Goal: Task Accomplishment & Management: Manage account settings

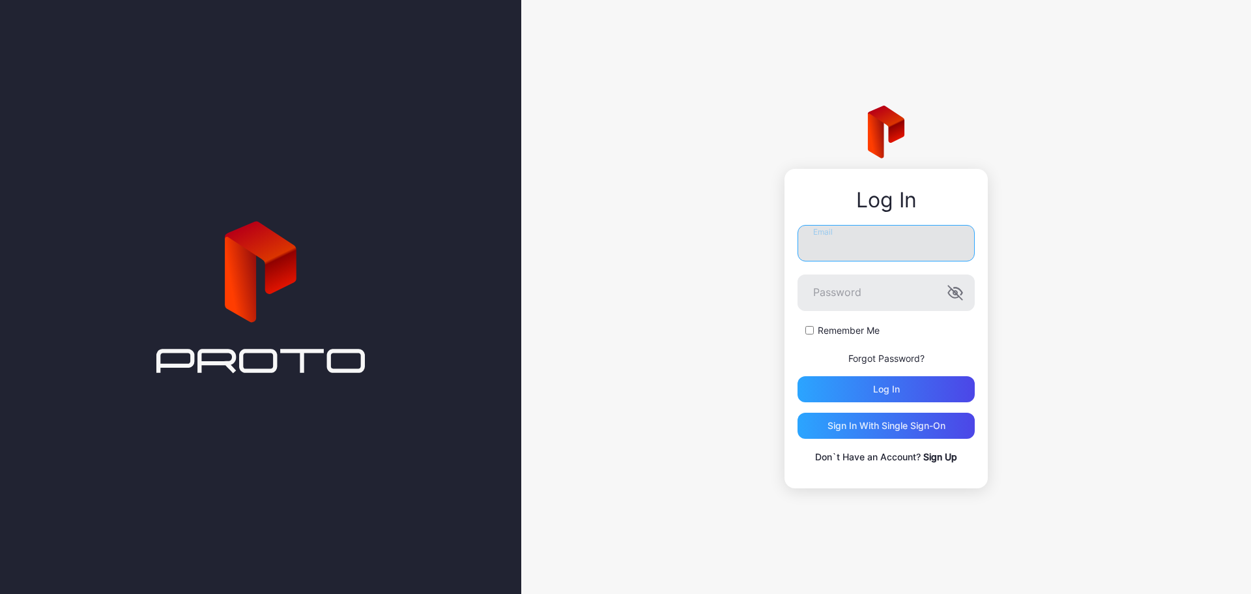
click at [849, 230] on input "Email" at bounding box center [886, 243] width 177 height 36
type input "**********"
click at [798, 376] on button "Log in" at bounding box center [886, 389] width 177 height 26
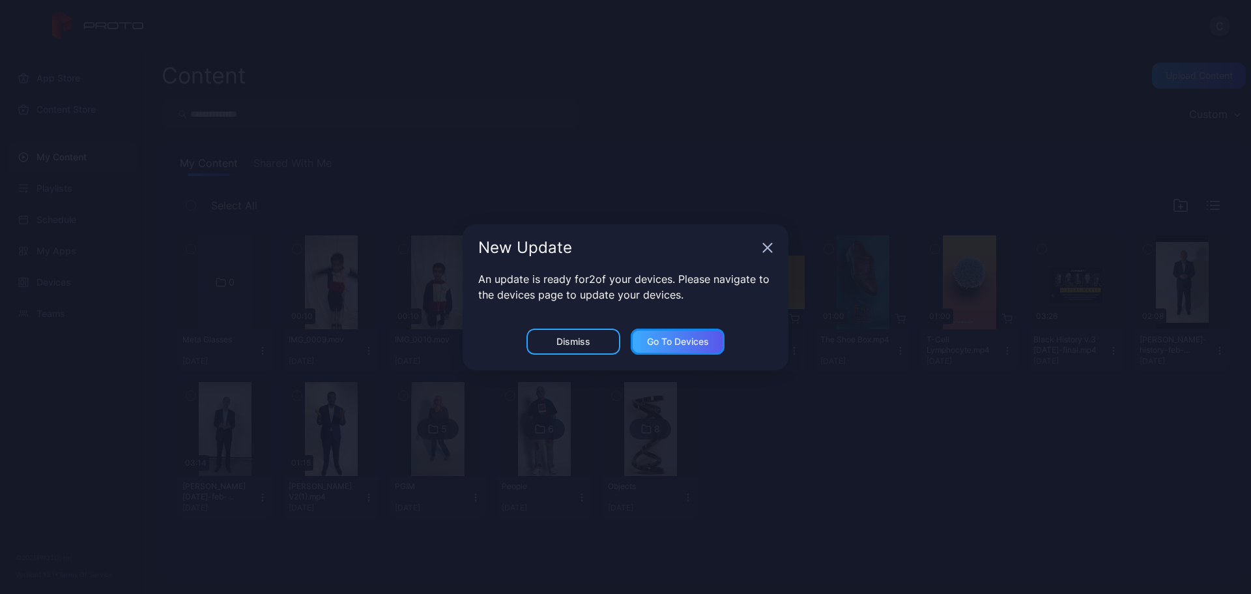
click at [661, 334] on div "Go to devices" at bounding box center [678, 341] width 94 height 26
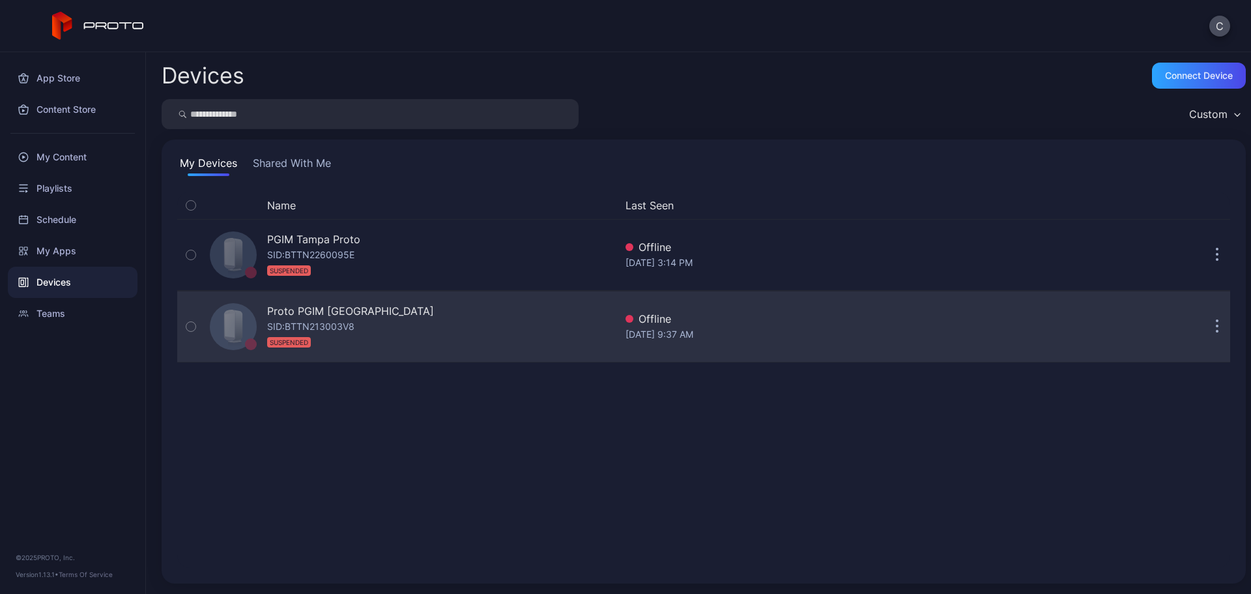
click at [189, 320] on icon "button" at bounding box center [190, 326] width 9 height 14
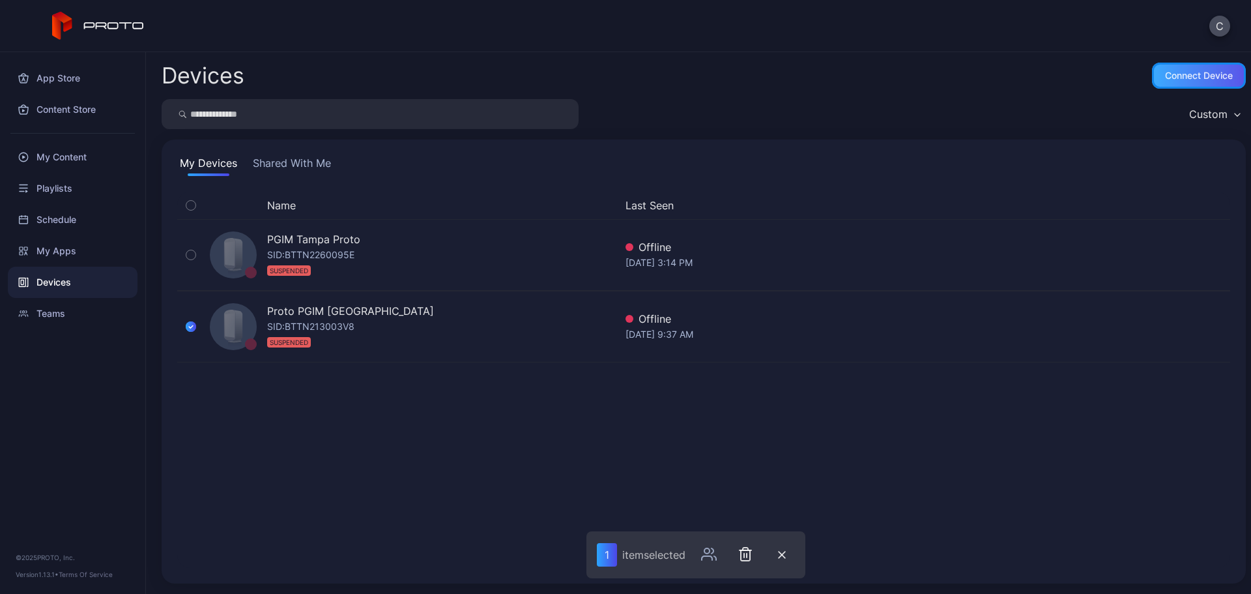
click at [1177, 72] on div "Connect device" at bounding box center [1199, 75] width 68 height 10
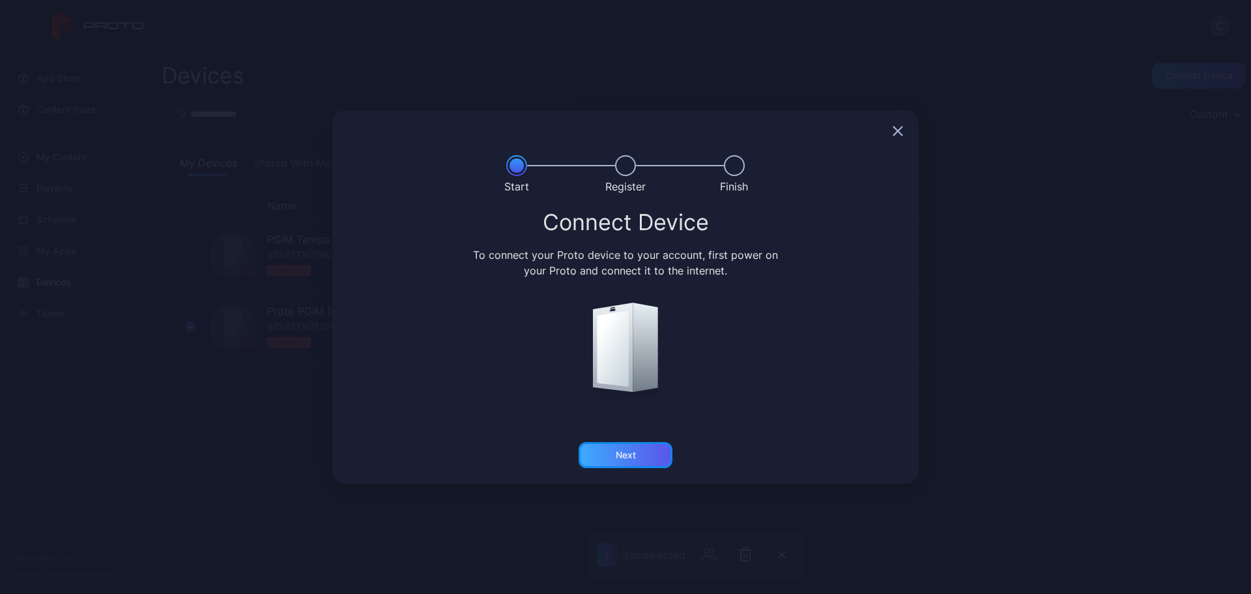
click at [626, 462] on div "Next" at bounding box center [626, 455] width 94 height 26
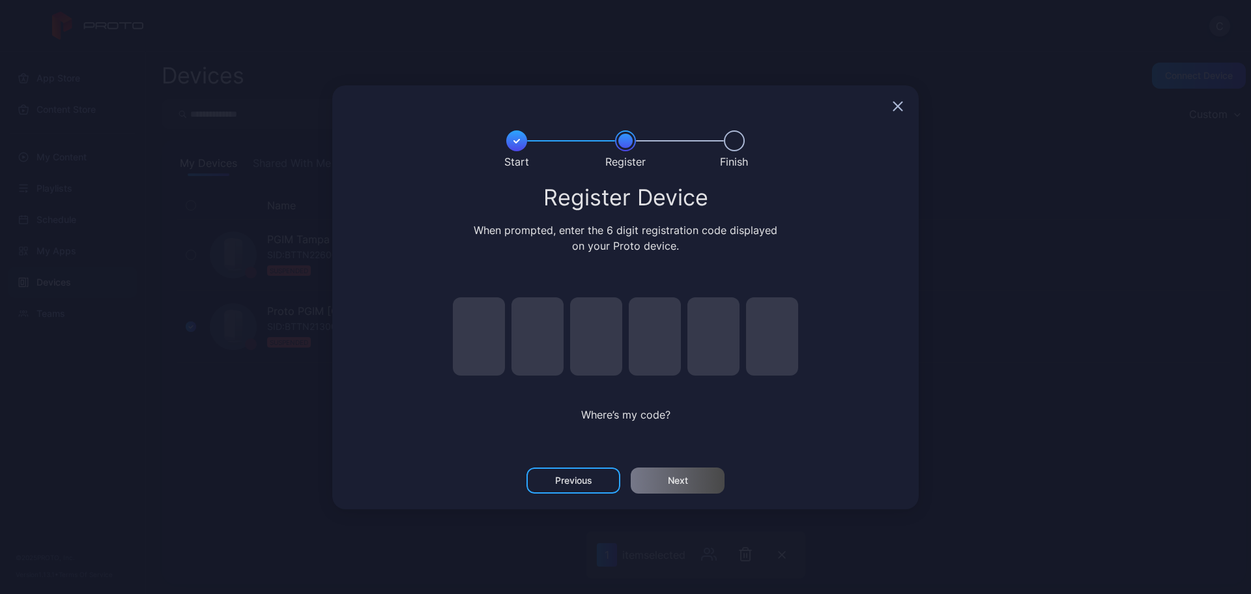
click at [895, 101] on icon "button" at bounding box center [898, 106] width 10 height 10
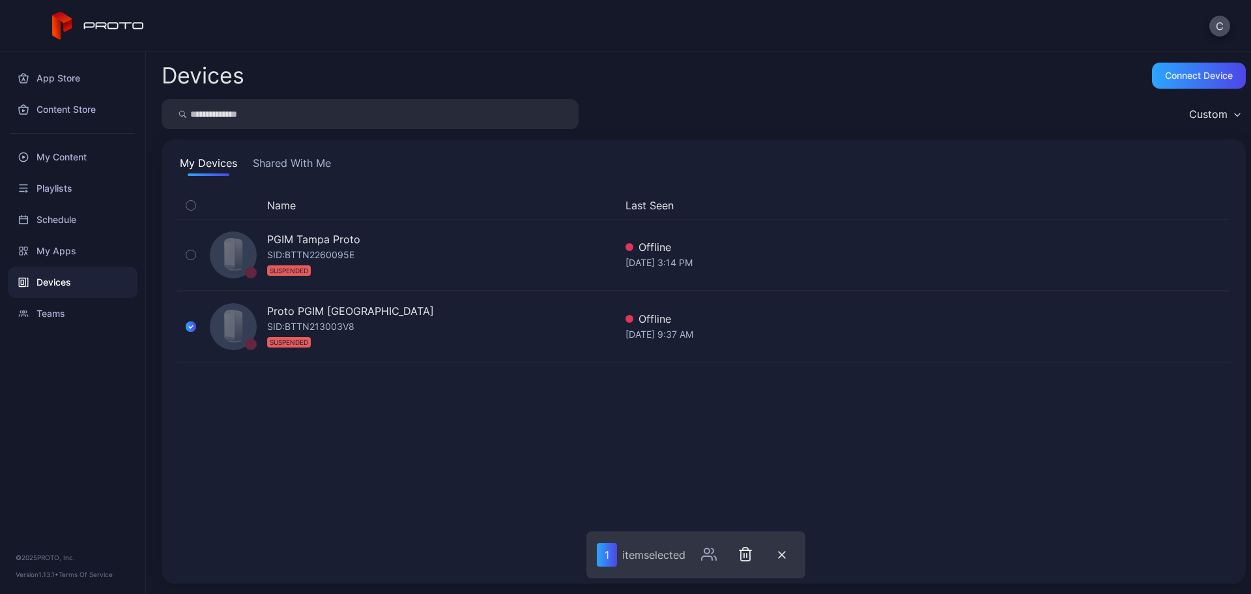
click at [340, 452] on div "Name Last Seen PGIM Tampa Proto SID: BTTN2260095E SUSPENDED Offline Mar 05, 202…" at bounding box center [703, 380] width 1053 height 376
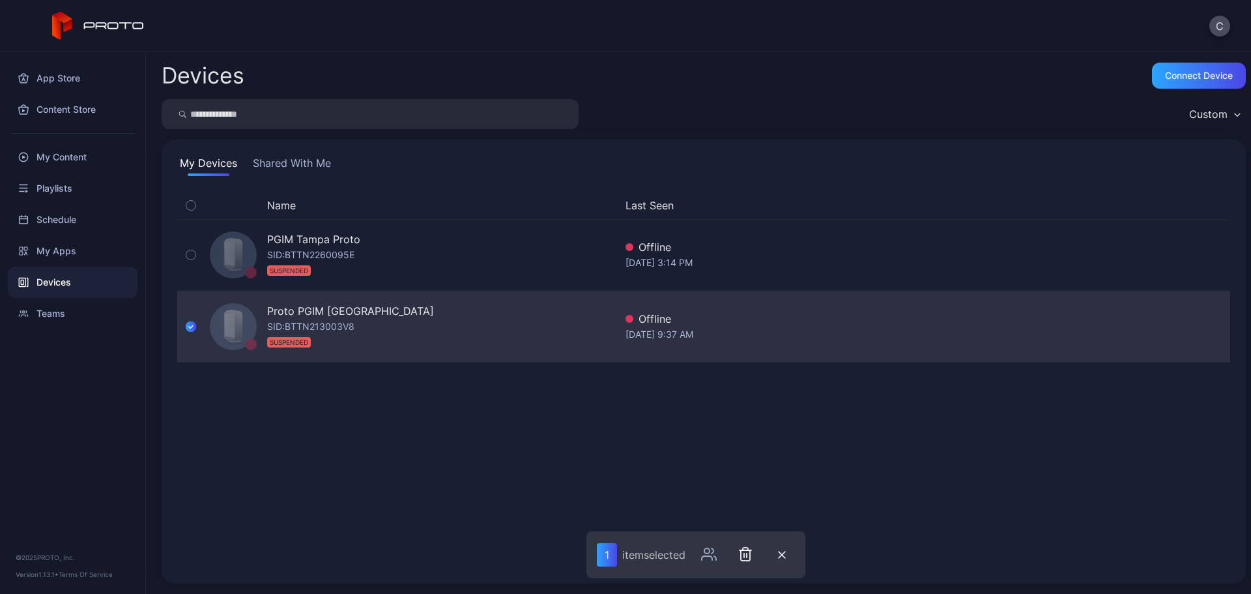
click at [203, 327] on button "button" at bounding box center [190, 326] width 27 height 70
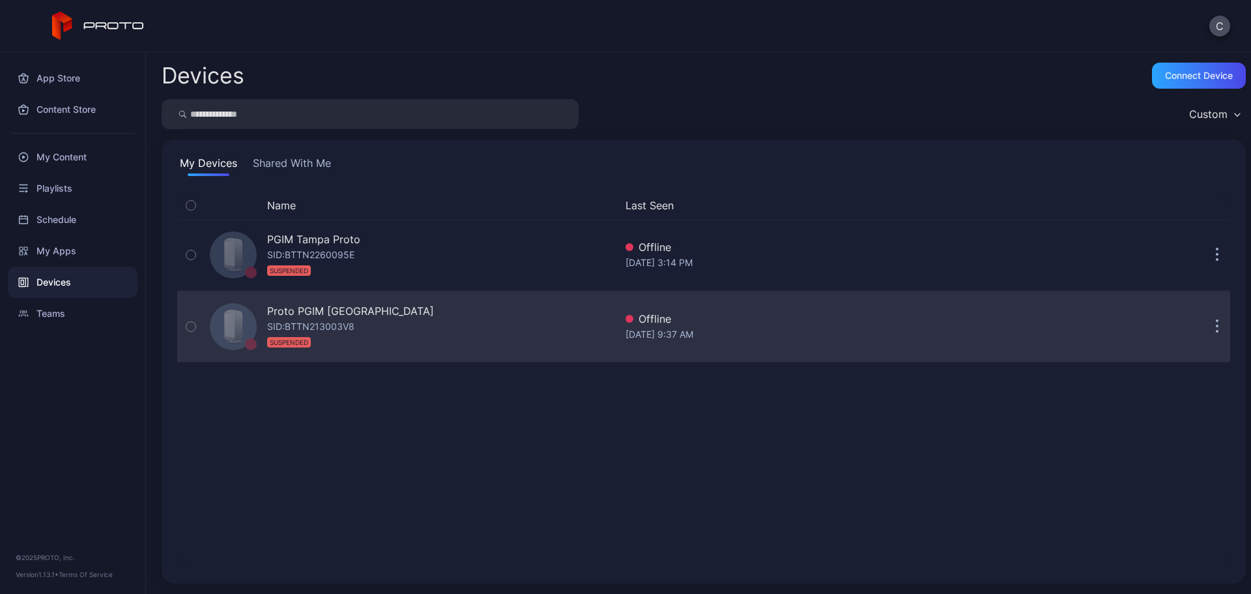
click at [295, 310] on div "Proto PGIM [GEOGRAPHIC_DATA]" at bounding box center [350, 311] width 167 height 16
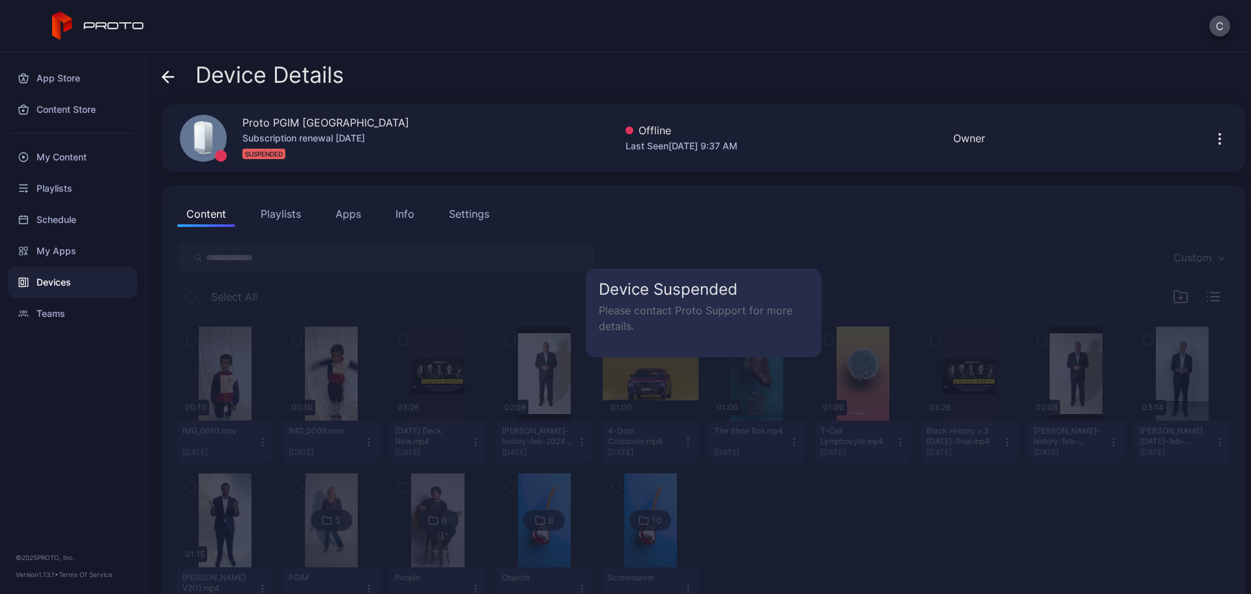
click at [1212, 146] on icon "button" at bounding box center [1220, 139] width 16 height 16
click at [491, 197] on div "Content Playlists Apps Info Settings Device Suspended Please contact Proto Supp…" at bounding box center [704, 410] width 1084 height 450
click at [478, 209] on div "Settings" at bounding box center [469, 214] width 40 height 16
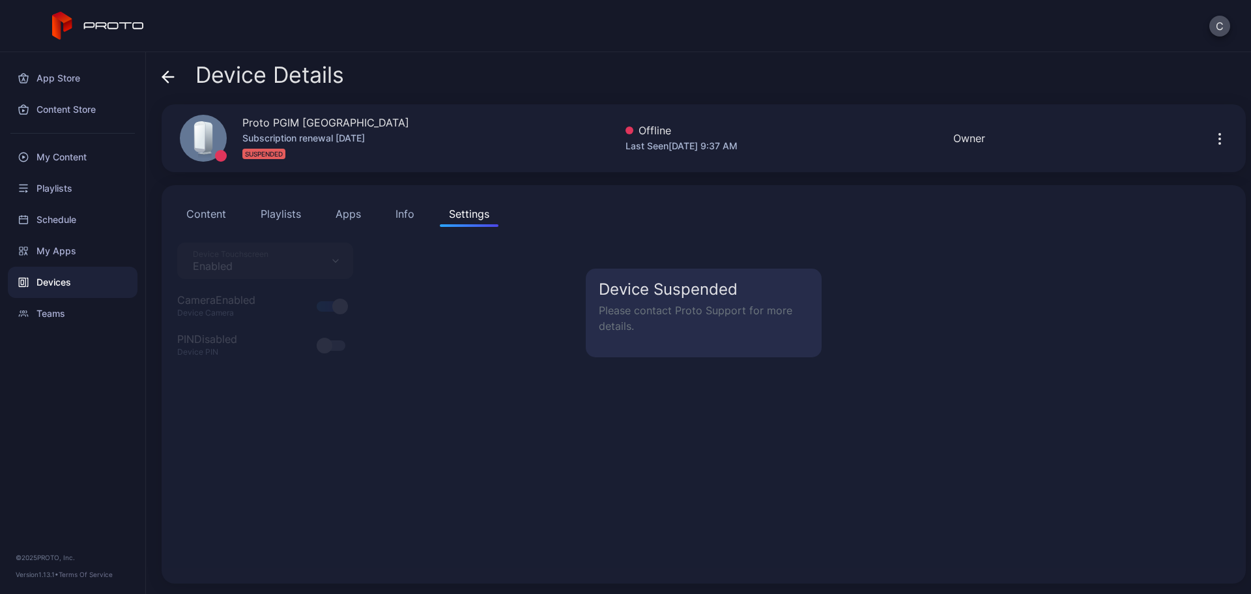
click at [396, 212] on div "Info" at bounding box center [405, 214] width 19 height 16
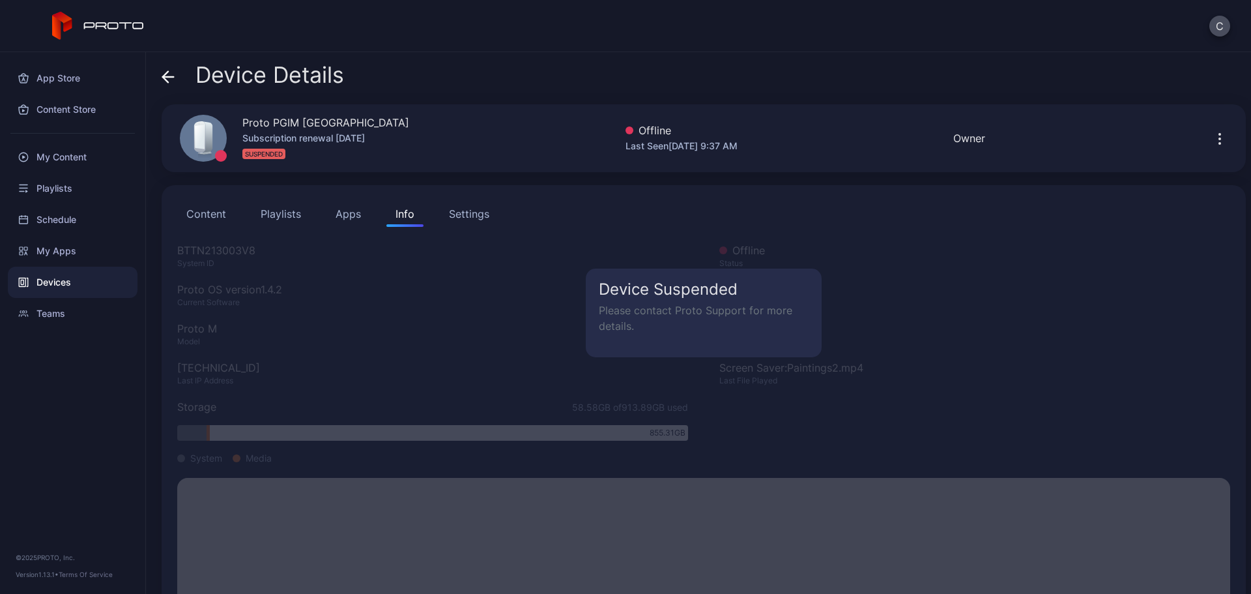
click at [334, 210] on button "Apps" at bounding box center [348, 214] width 44 height 26
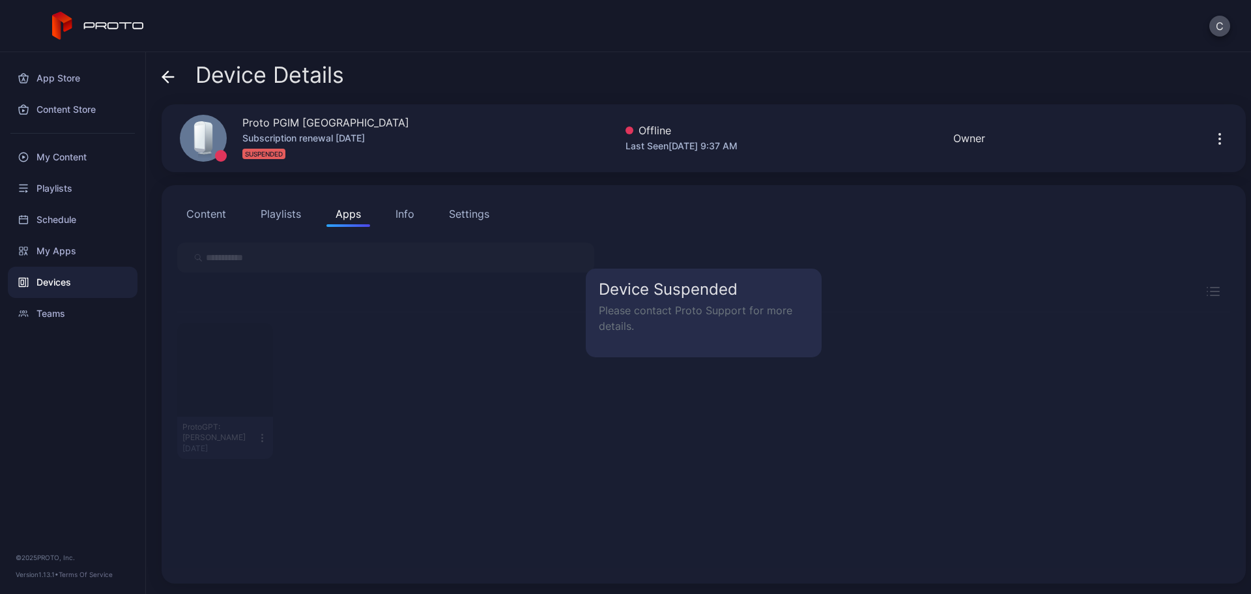
click at [296, 214] on button "Playlists" at bounding box center [281, 214] width 59 height 26
click at [225, 218] on button "Content" at bounding box center [206, 214] width 58 height 26
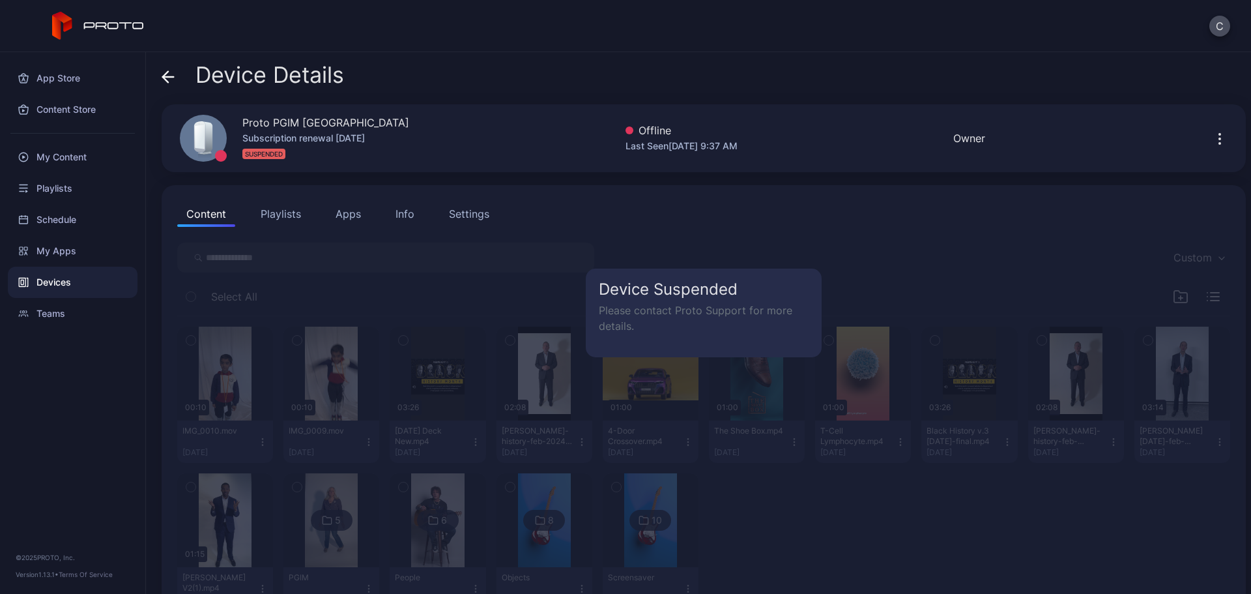
click at [626, 146] on div "Last Seen Sep 11, 2025 at 9:37 AM" at bounding box center [682, 146] width 112 height 16
click at [1210, 140] on button "button" at bounding box center [1220, 138] width 21 height 26
click at [791, 53] on div "Device Details Proto PGIM Newark Subscription renewal Aug 30, 2025 SUSPENDED Of…" at bounding box center [698, 323] width 1105 height 542
click at [272, 222] on button "Playlists" at bounding box center [281, 214] width 59 height 26
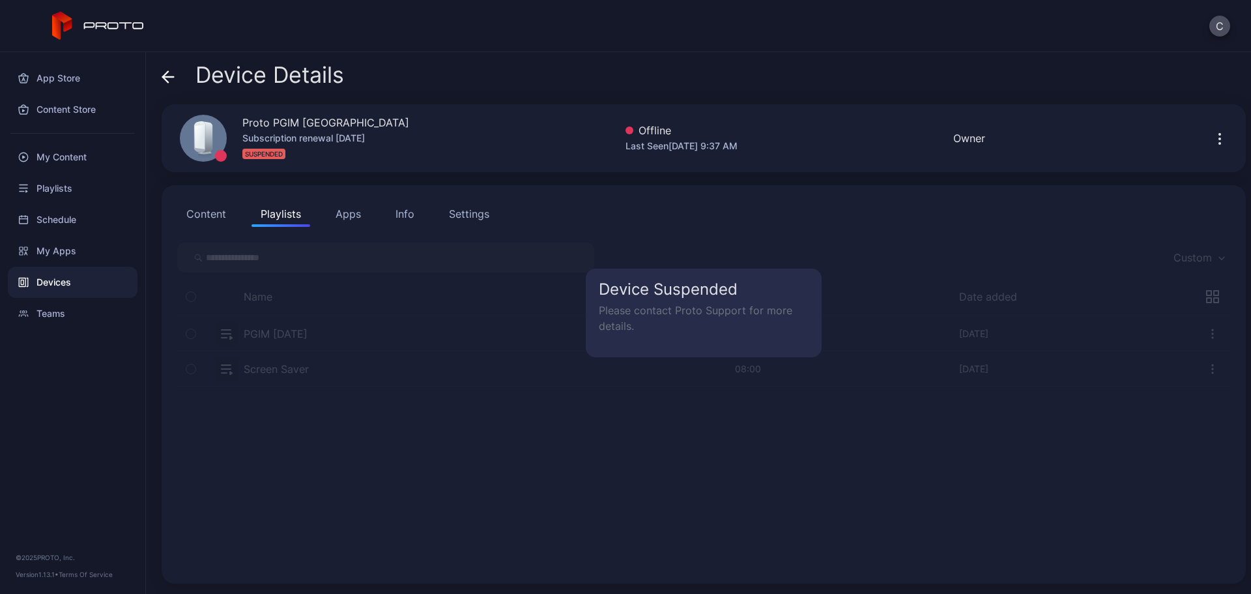
click at [668, 287] on h5 "Device Suspended" at bounding box center [704, 290] width 210 height 16
click at [218, 202] on button "Content" at bounding box center [206, 214] width 58 height 26
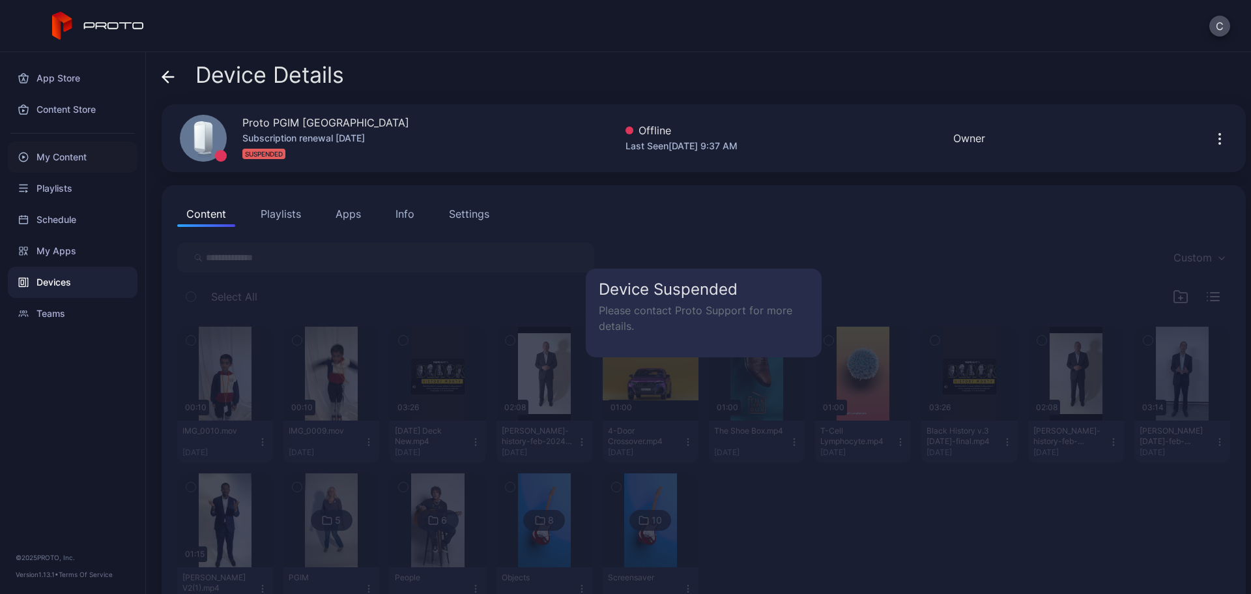
click at [62, 158] on div "My Content" at bounding box center [73, 156] width 130 height 31
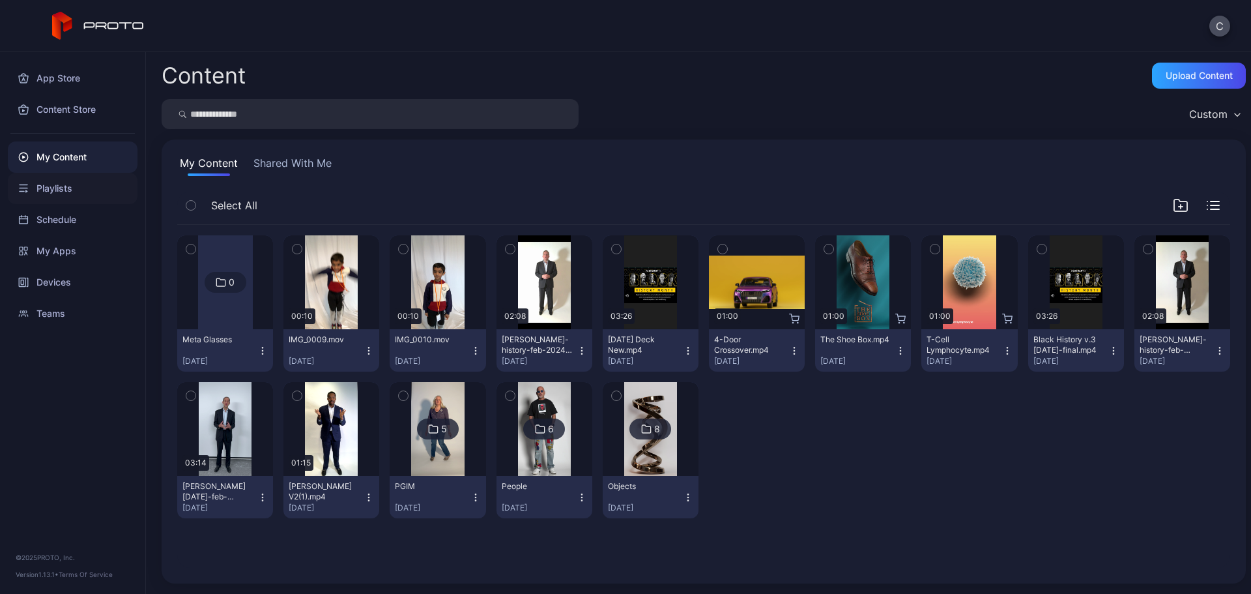
click at [74, 181] on div "Playlists" at bounding box center [73, 188] width 130 height 31
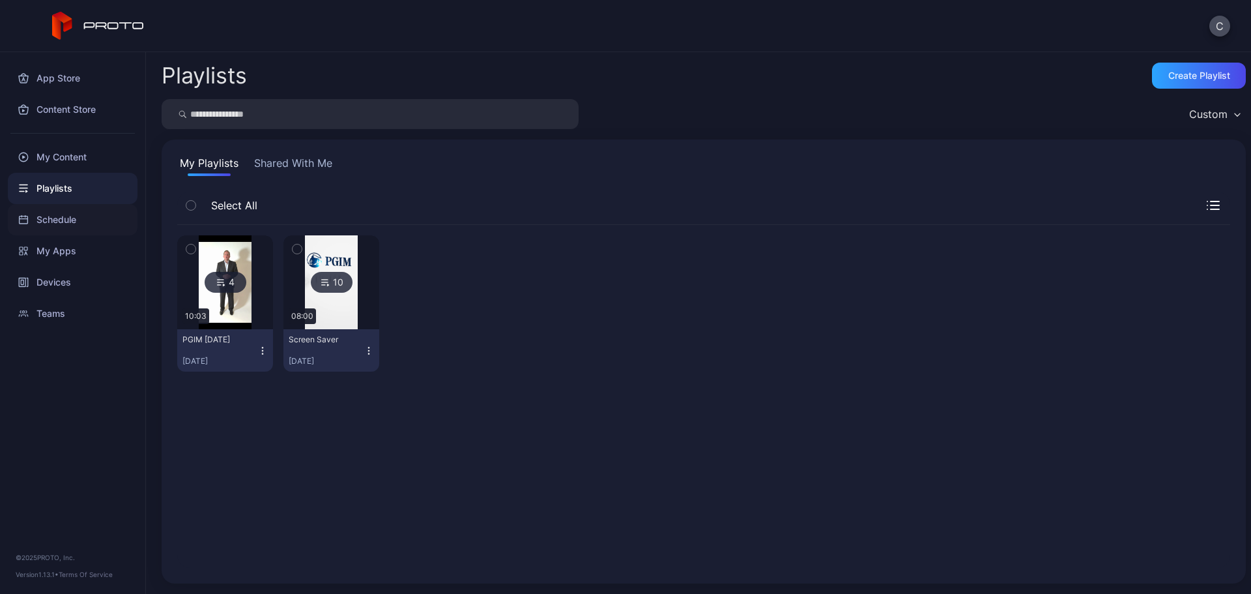
click at [68, 216] on div "Schedule" at bounding box center [73, 219] width 130 height 31
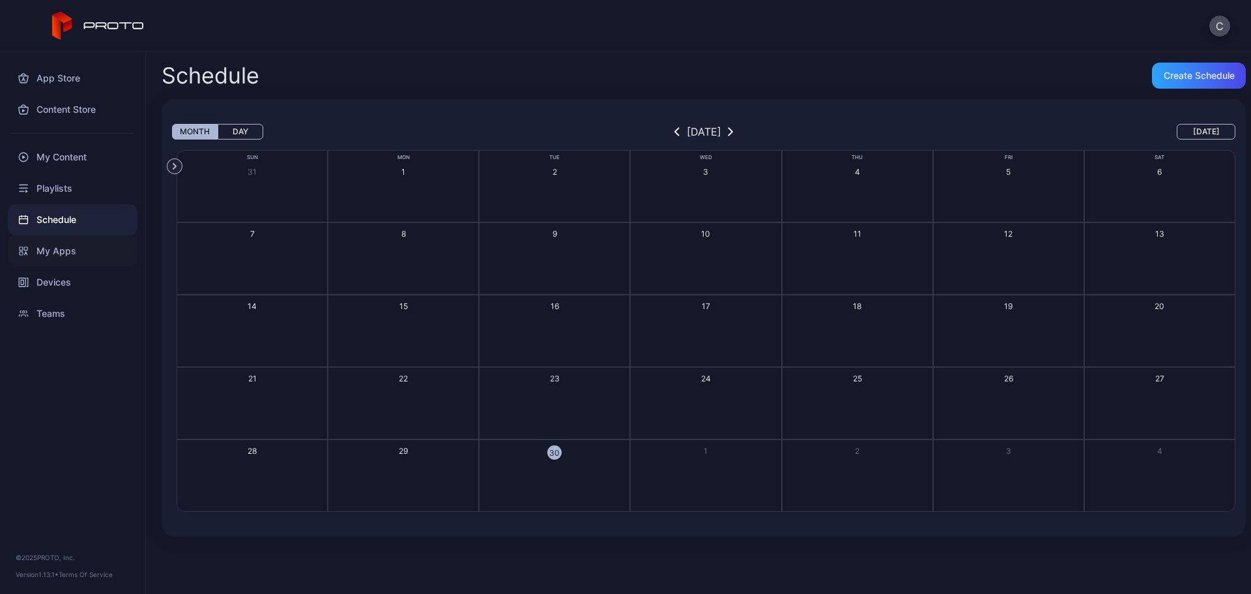
click at [68, 246] on div "My Apps" at bounding box center [73, 250] width 130 height 31
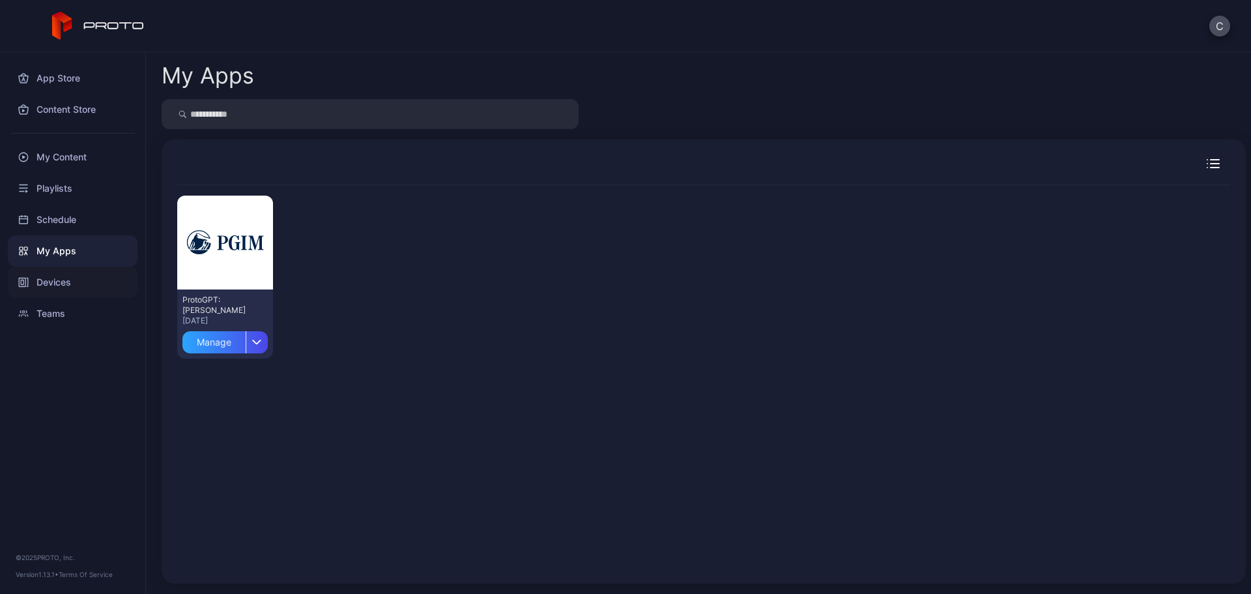
click at [68, 283] on div "Devices" at bounding box center [73, 282] width 130 height 31
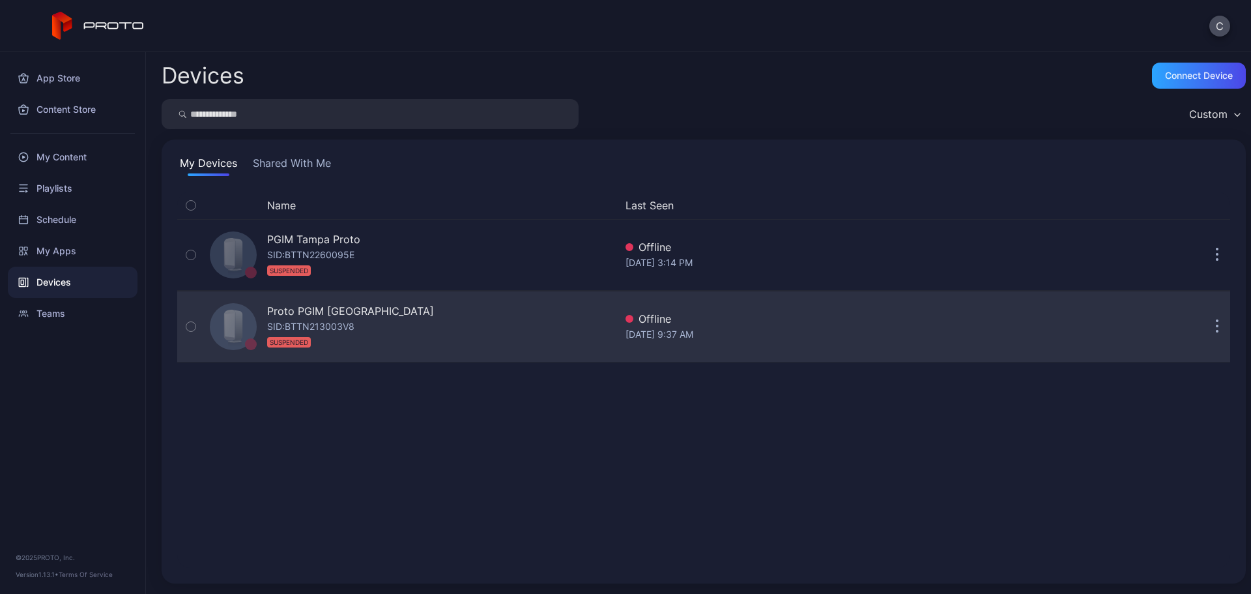
click at [316, 308] on div "Proto PGIM [GEOGRAPHIC_DATA]" at bounding box center [350, 311] width 167 height 16
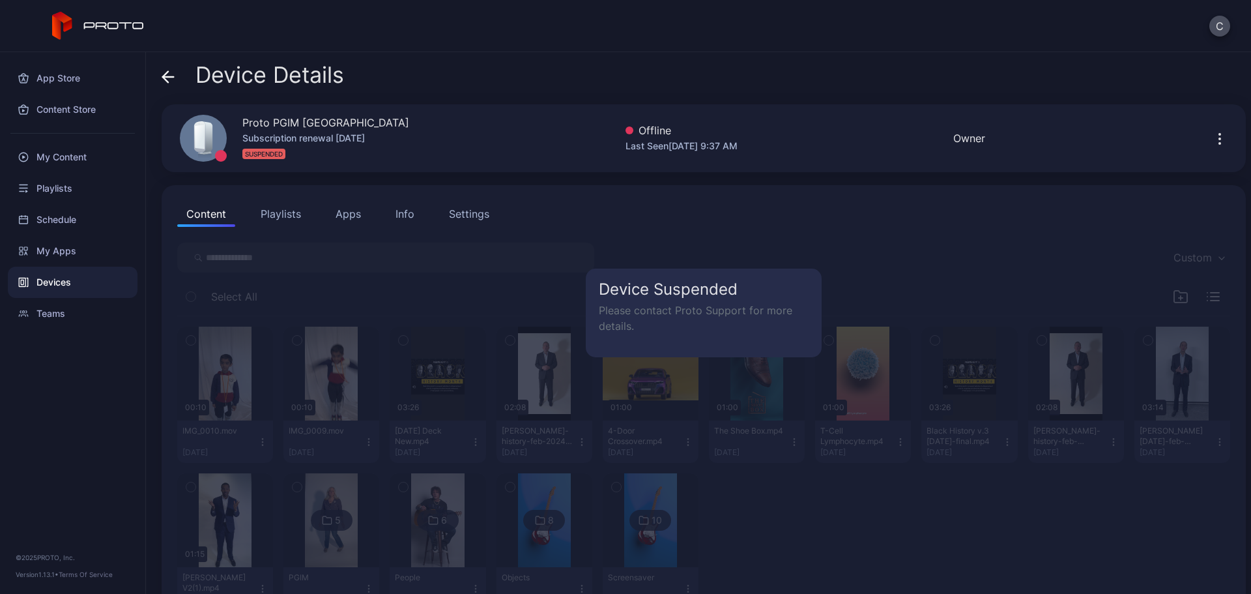
click at [1212, 138] on icon "button" at bounding box center [1220, 139] width 16 height 16
click at [1223, 35] on button "C" at bounding box center [1220, 26] width 21 height 21
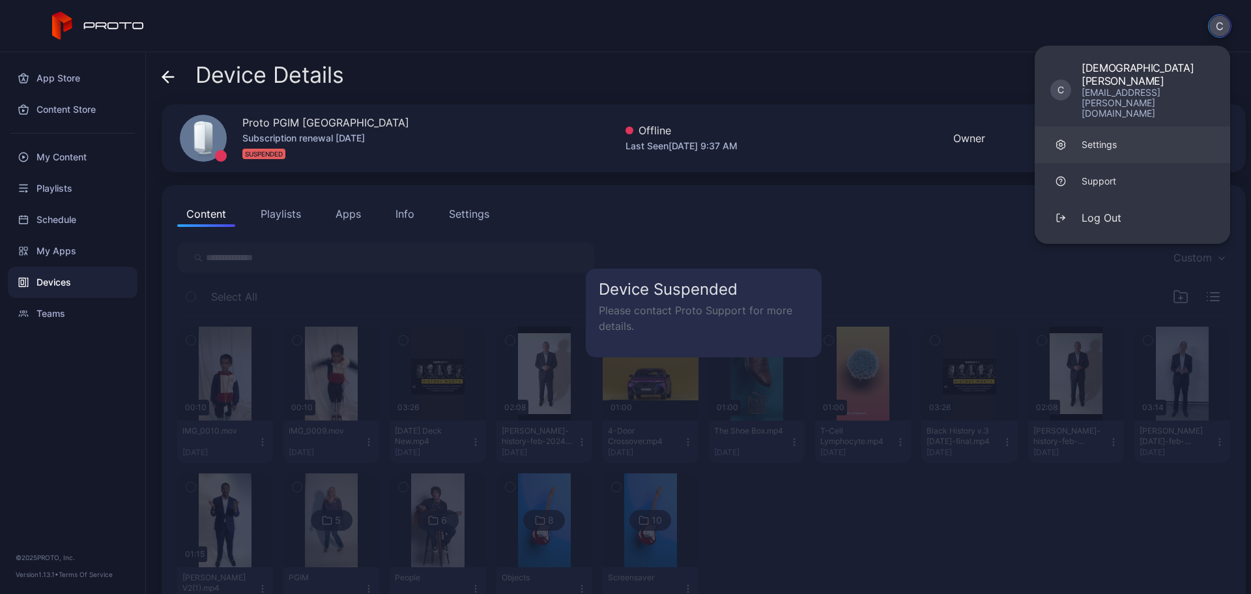
click at [1133, 126] on link "Settings" at bounding box center [1133, 144] width 196 height 36
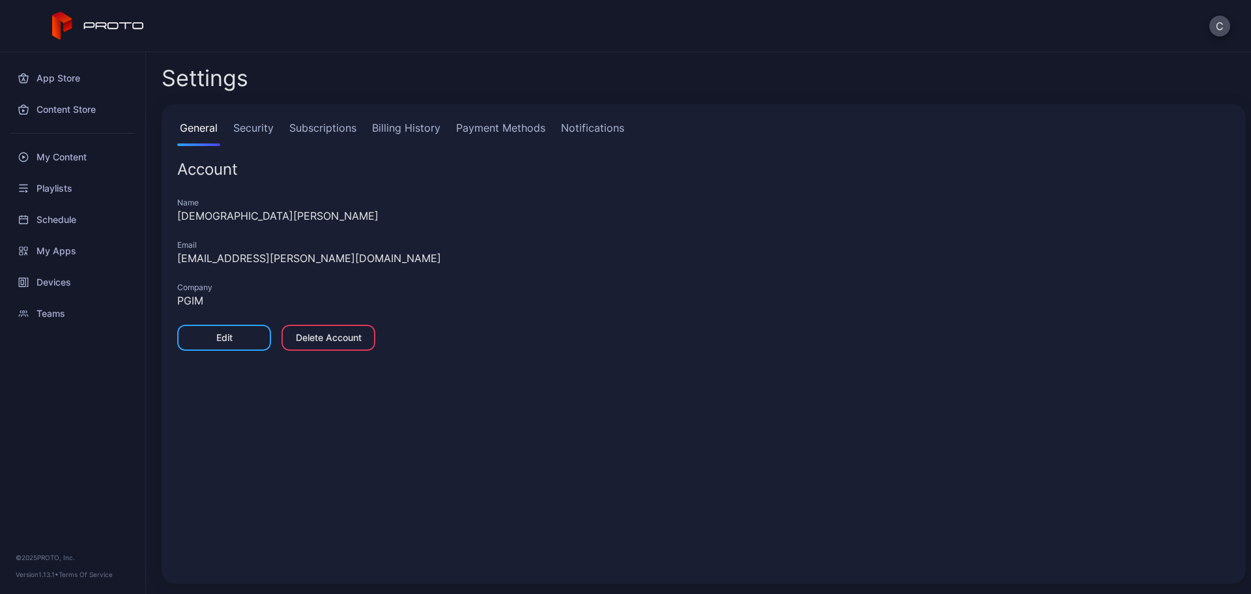
click at [318, 129] on link "Subscriptions" at bounding box center [323, 133] width 72 height 26
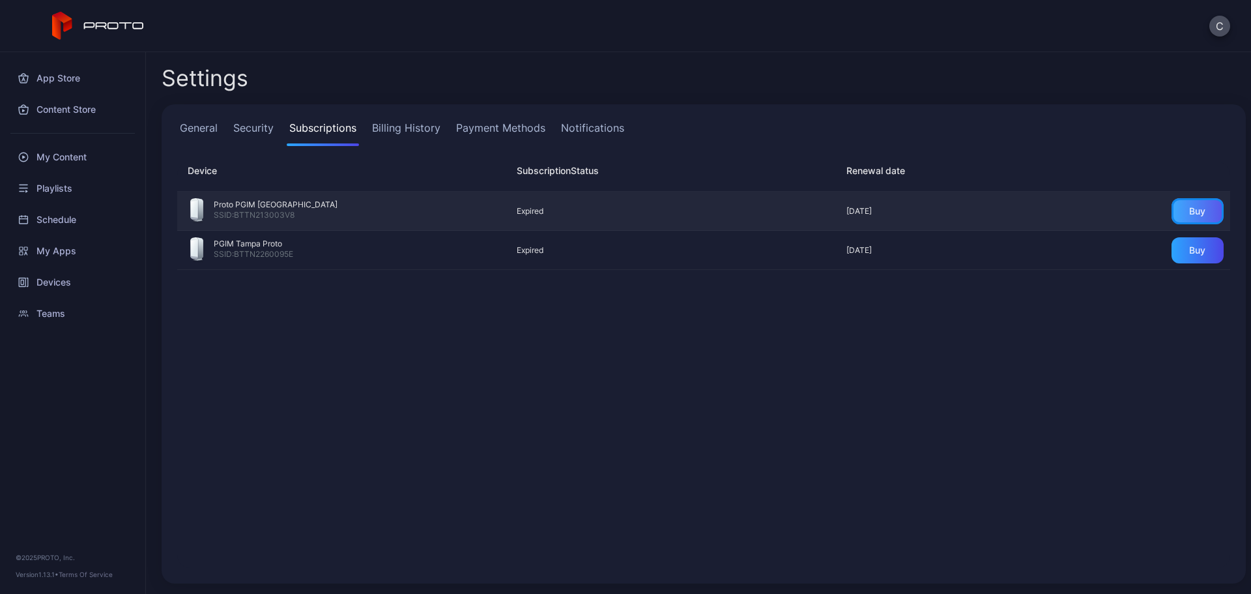
click at [1173, 210] on div "Buy" at bounding box center [1198, 211] width 52 height 26
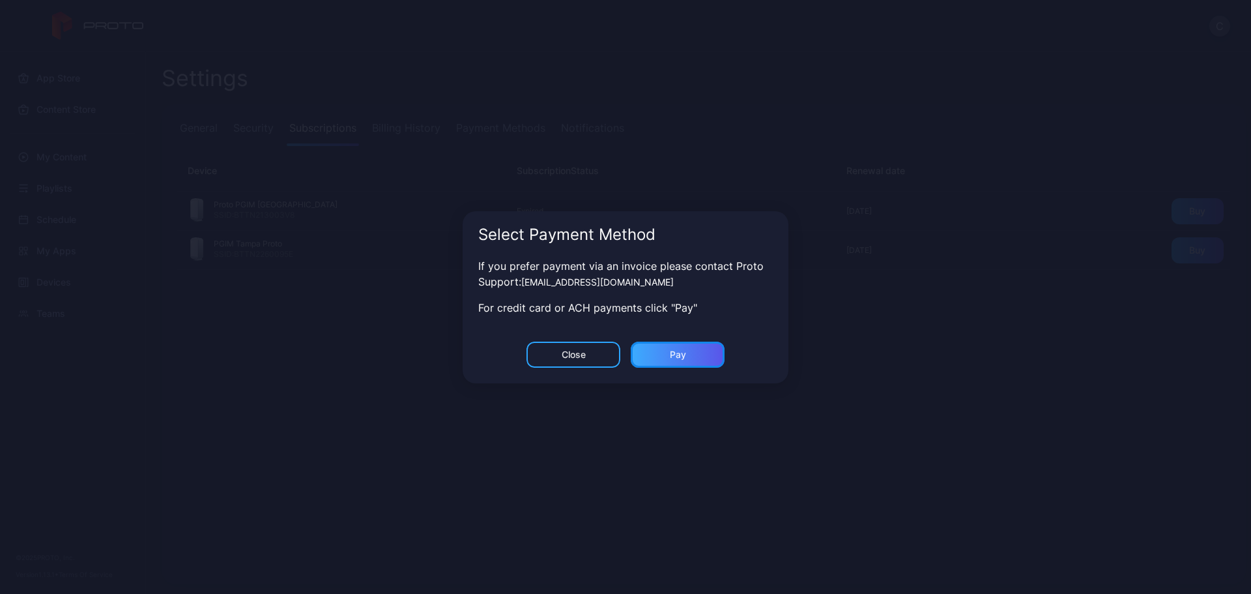
click at [681, 349] on div "Pay" at bounding box center [678, 354] width 16 height 10
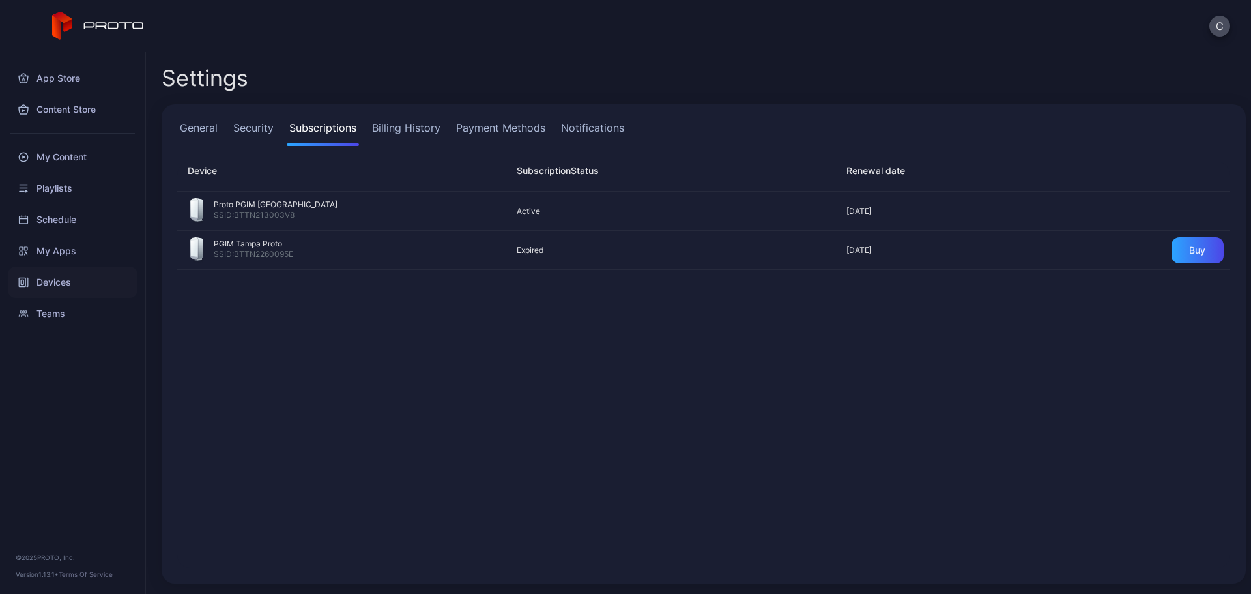
click at [52, 277] on div "Devices" at bounding box center [73, 282] width 130 height 31
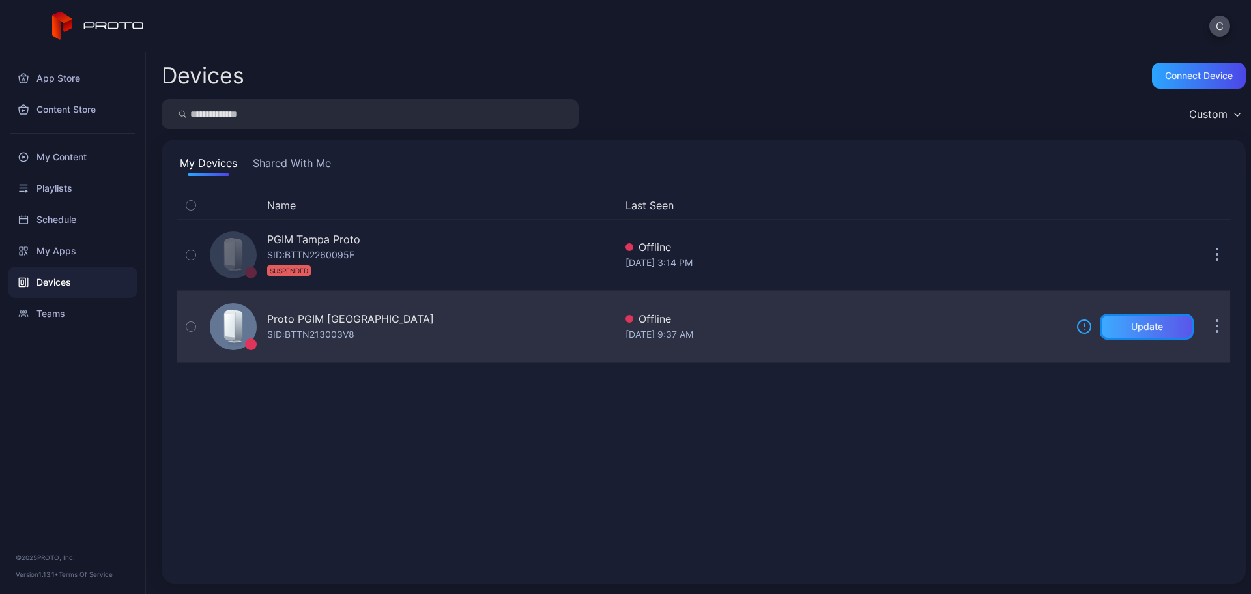
click at [1114, 328] on div "Update" at bounding box center [1147, 326] width 94 height 26
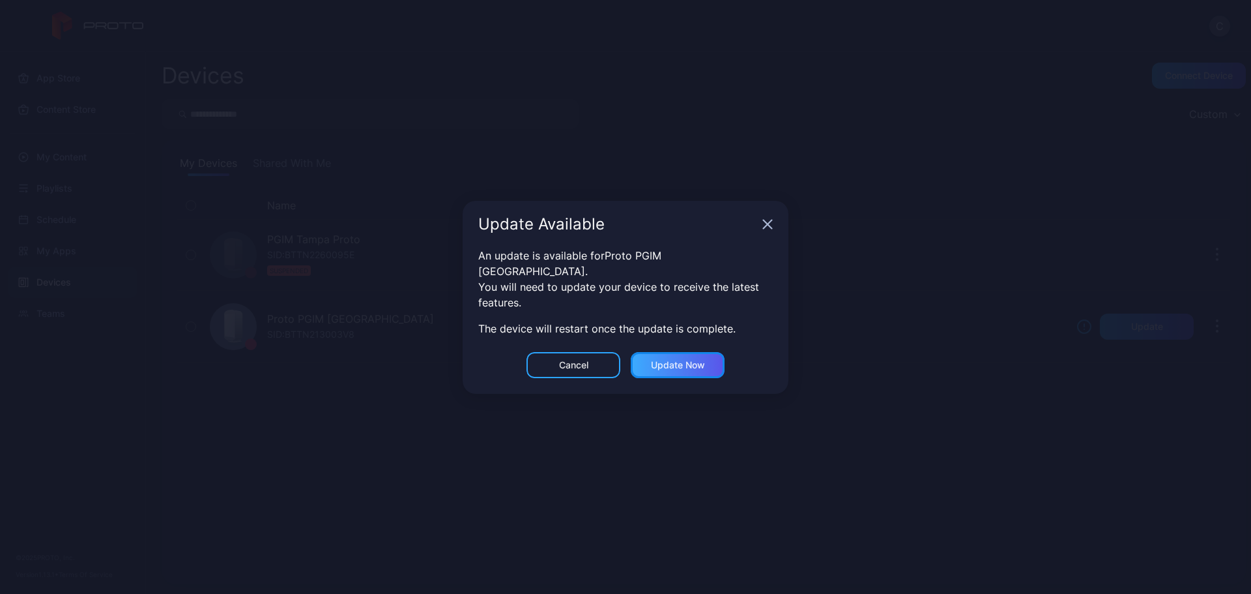
click at [698, 360] on div "Update now" at bounding box center [678, 365] width 54 height 10
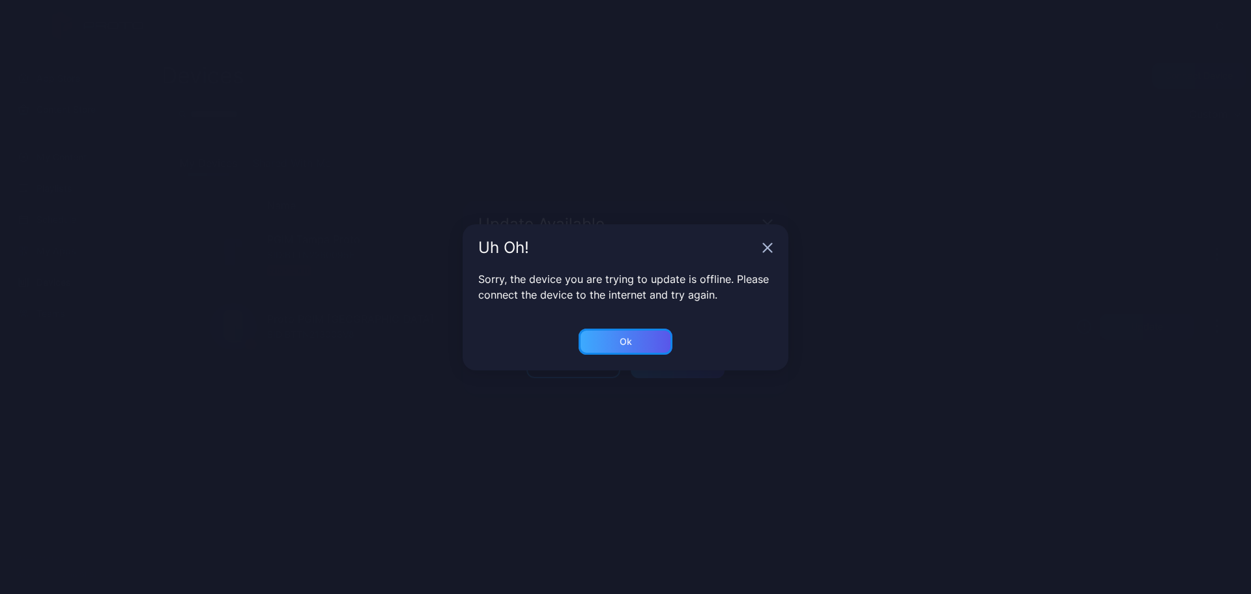
click at [644, 342] on div "Ok" at bounding box center [626, 341] width 94 height 26
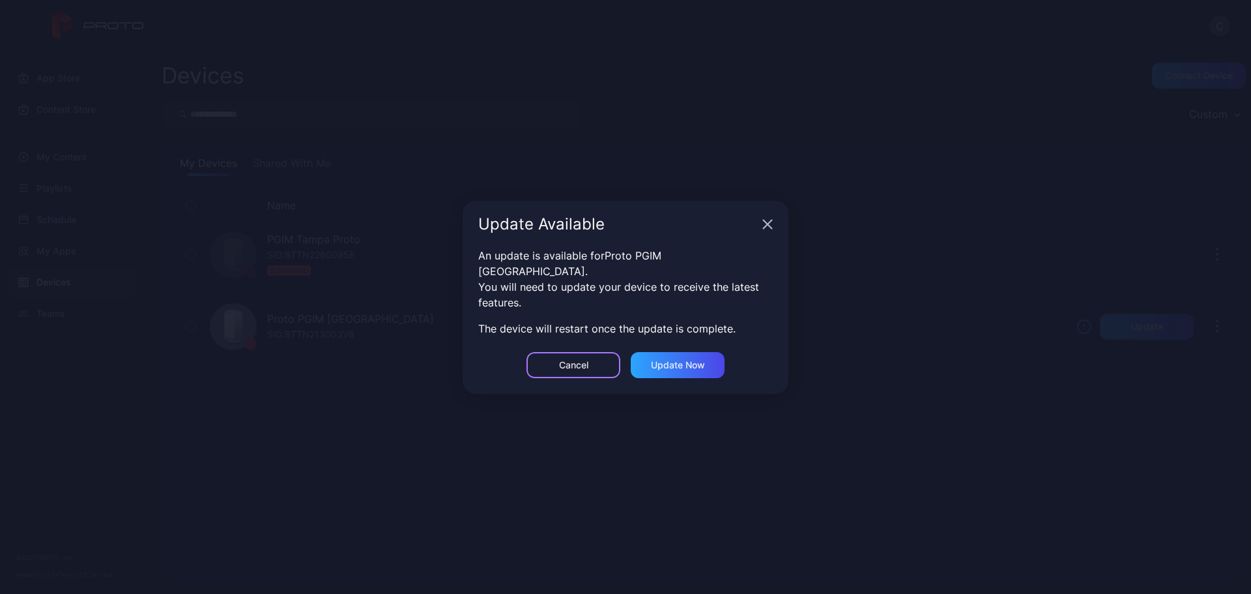
click at [575, 360] on div "Cancel" at bounding box center [573, 365] width 29 height 10
